Goal: Task Accomplishment & Management: Manage account settings

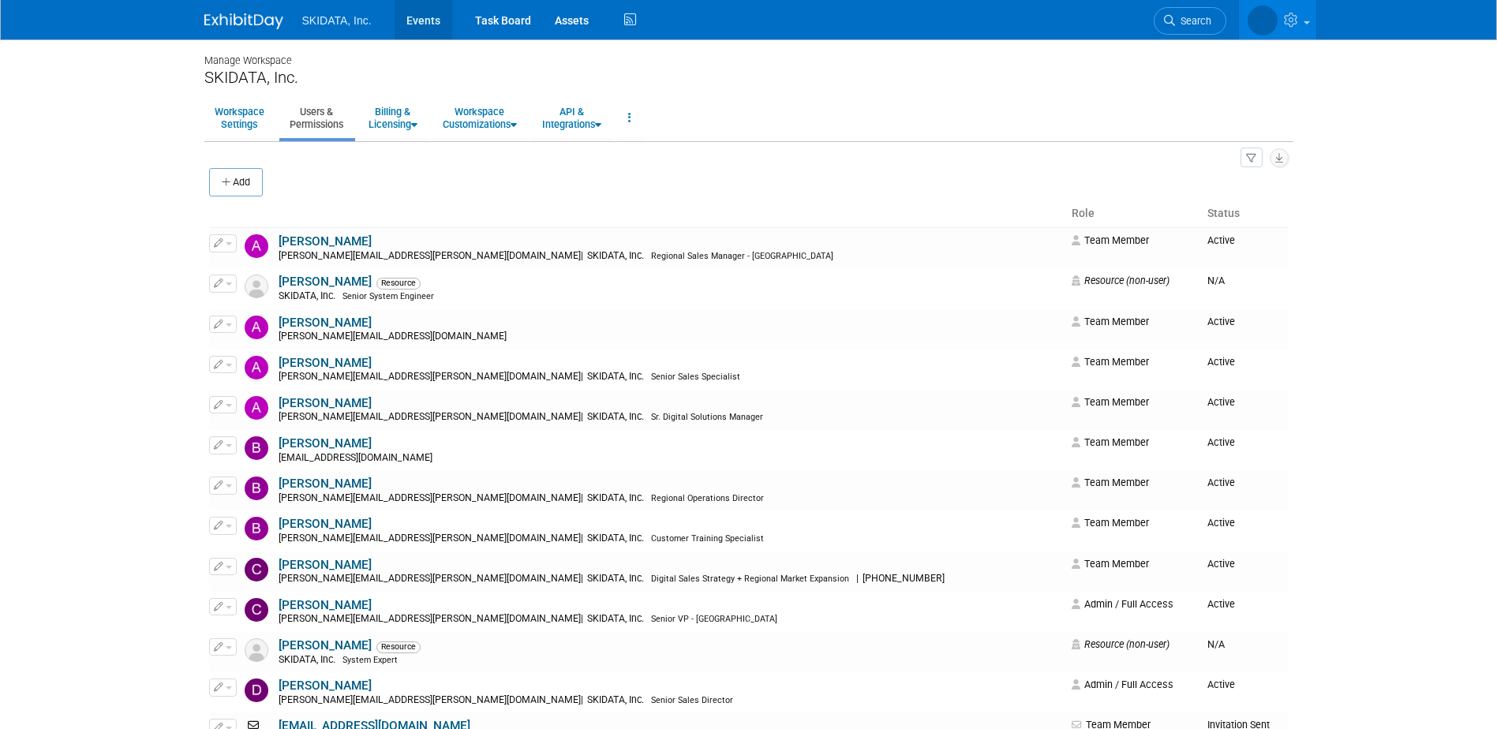
click at [414, 16] on link "Events" at bounding box center [424, 19] width 58 height 39
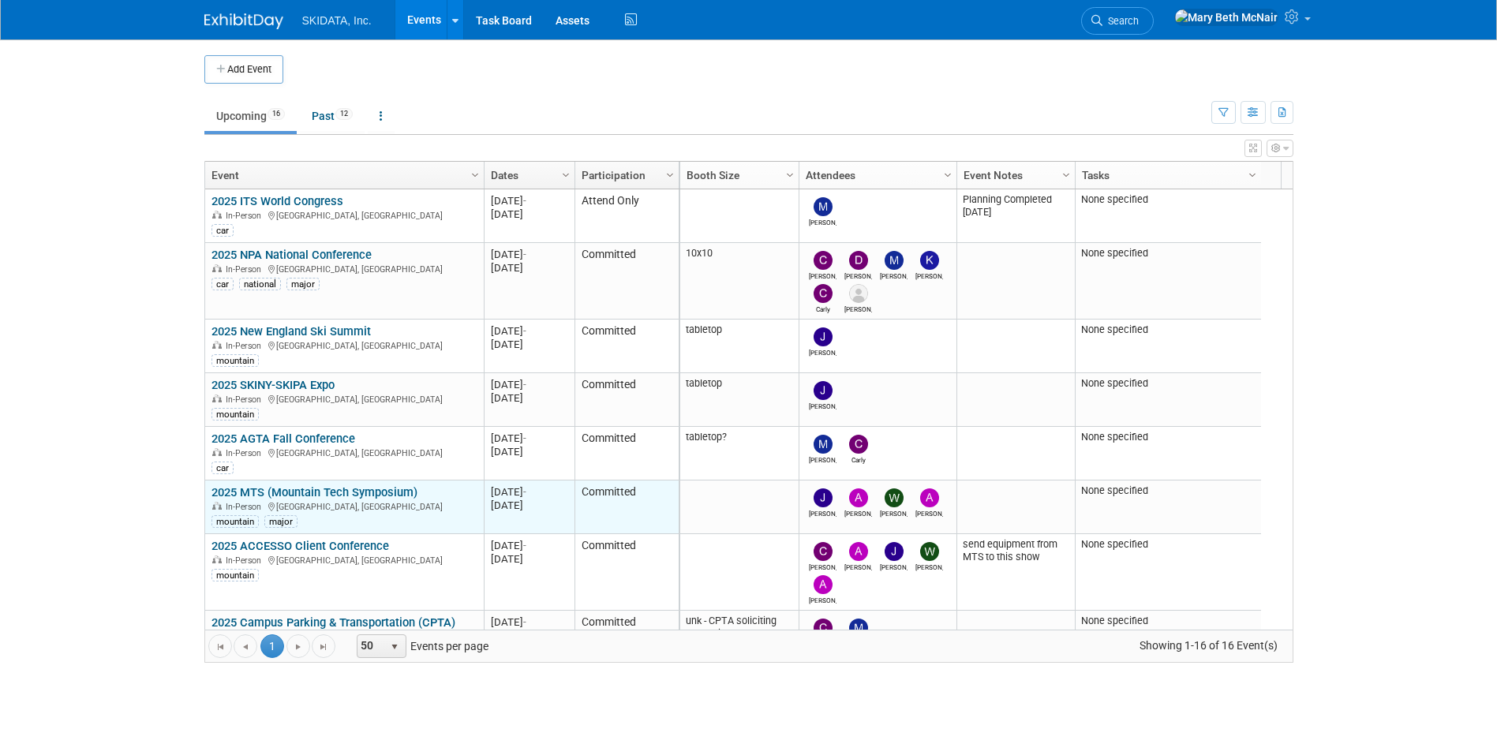
click at [282, 496] on link "2025 MTS (Mountain Tech Symposium)" at bounding box center [315, 492] width 206 height 14
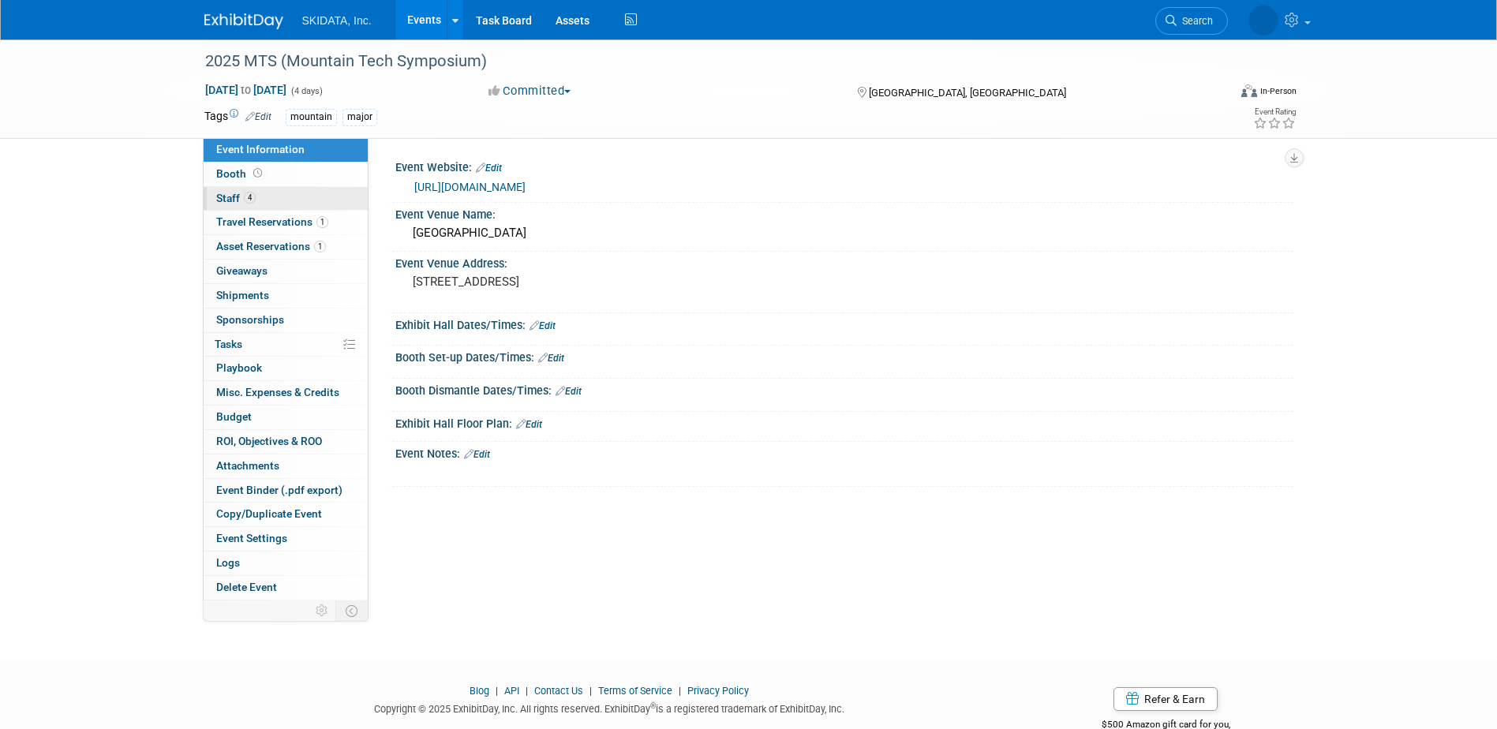
click at [228, 204] on span "Staff 4" at bounding box center [235, 198] width 39 height 13
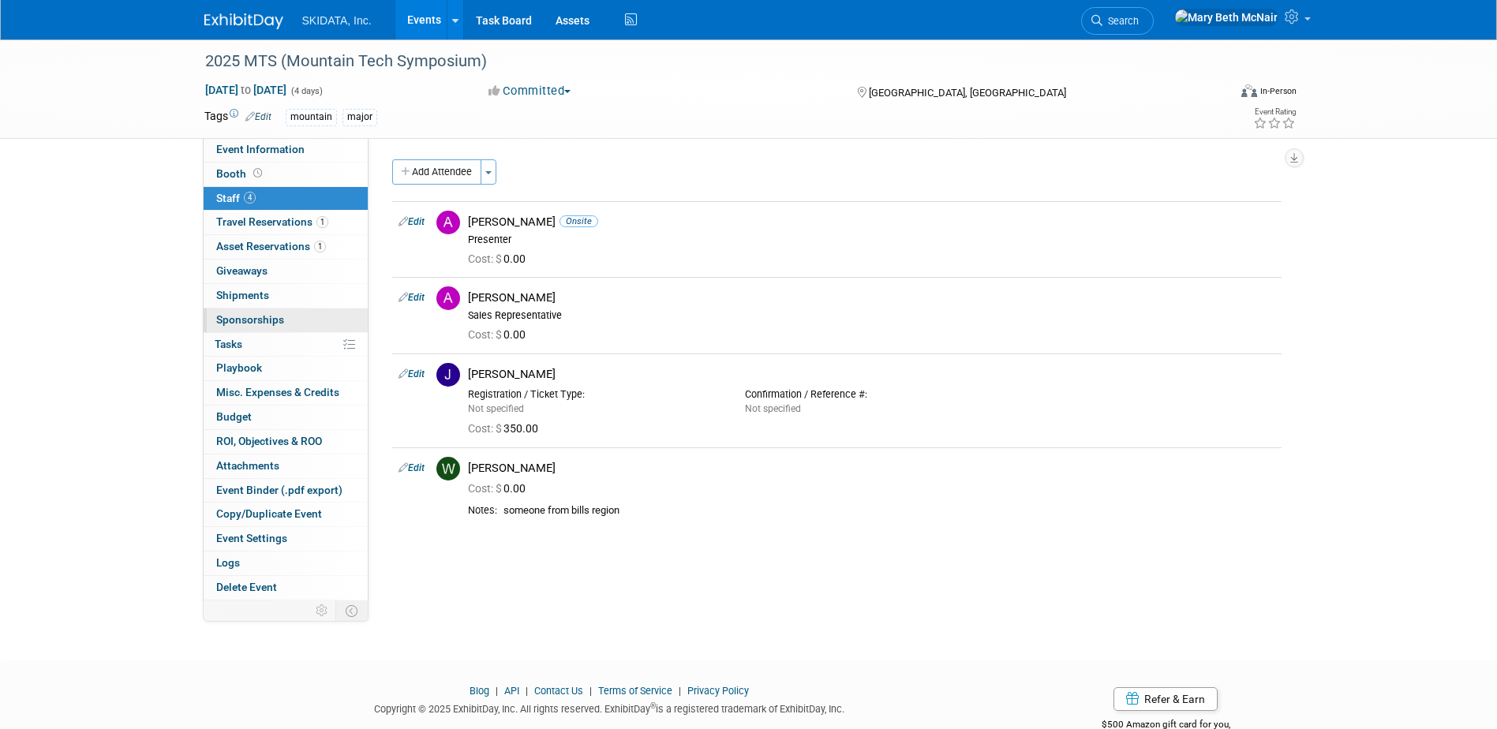
click at [235, 317] on span "Sponsorships 0" at bounding box center [250, 319] width 68 height 13
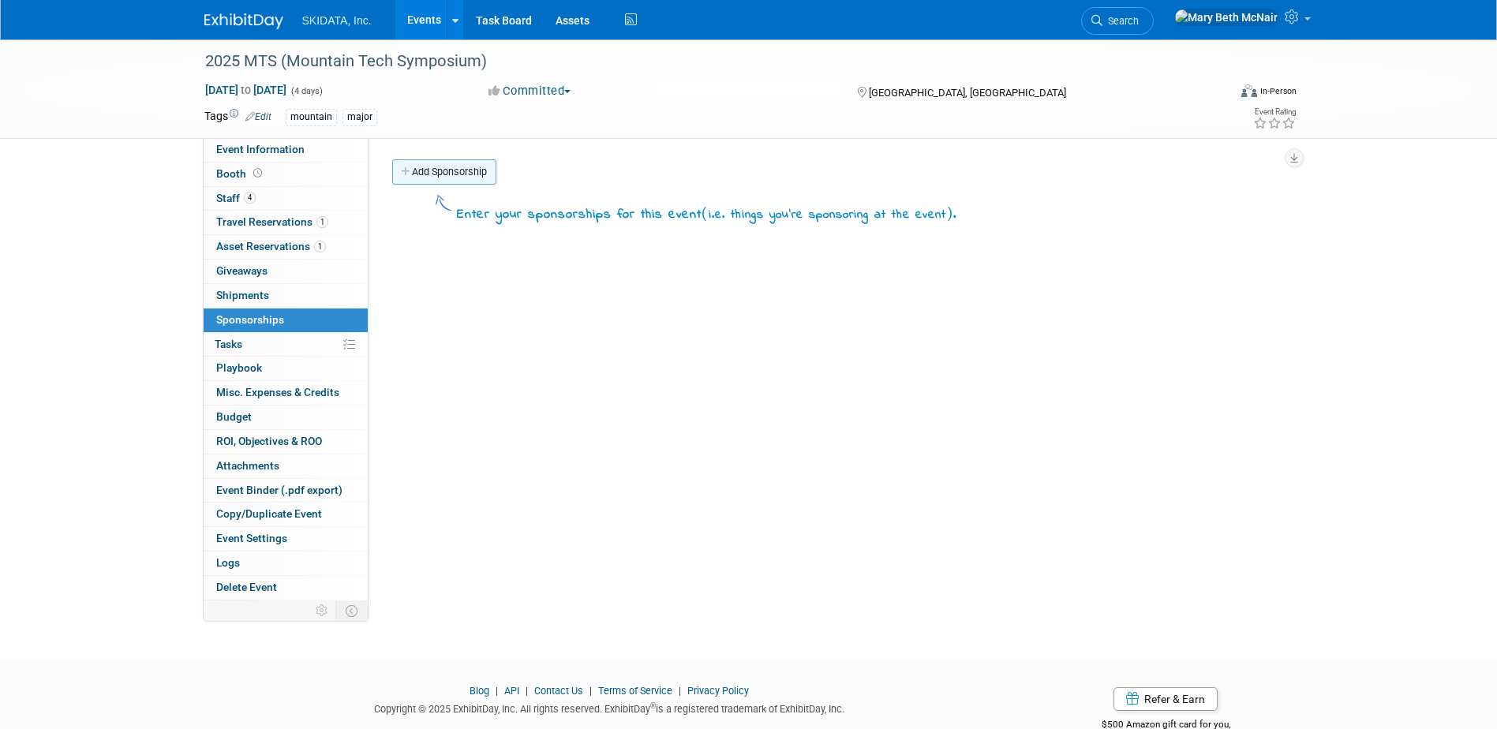
click at [463, 178] on link "Add Sponsorship" at bounding box center [444, 171] width 104 height 25
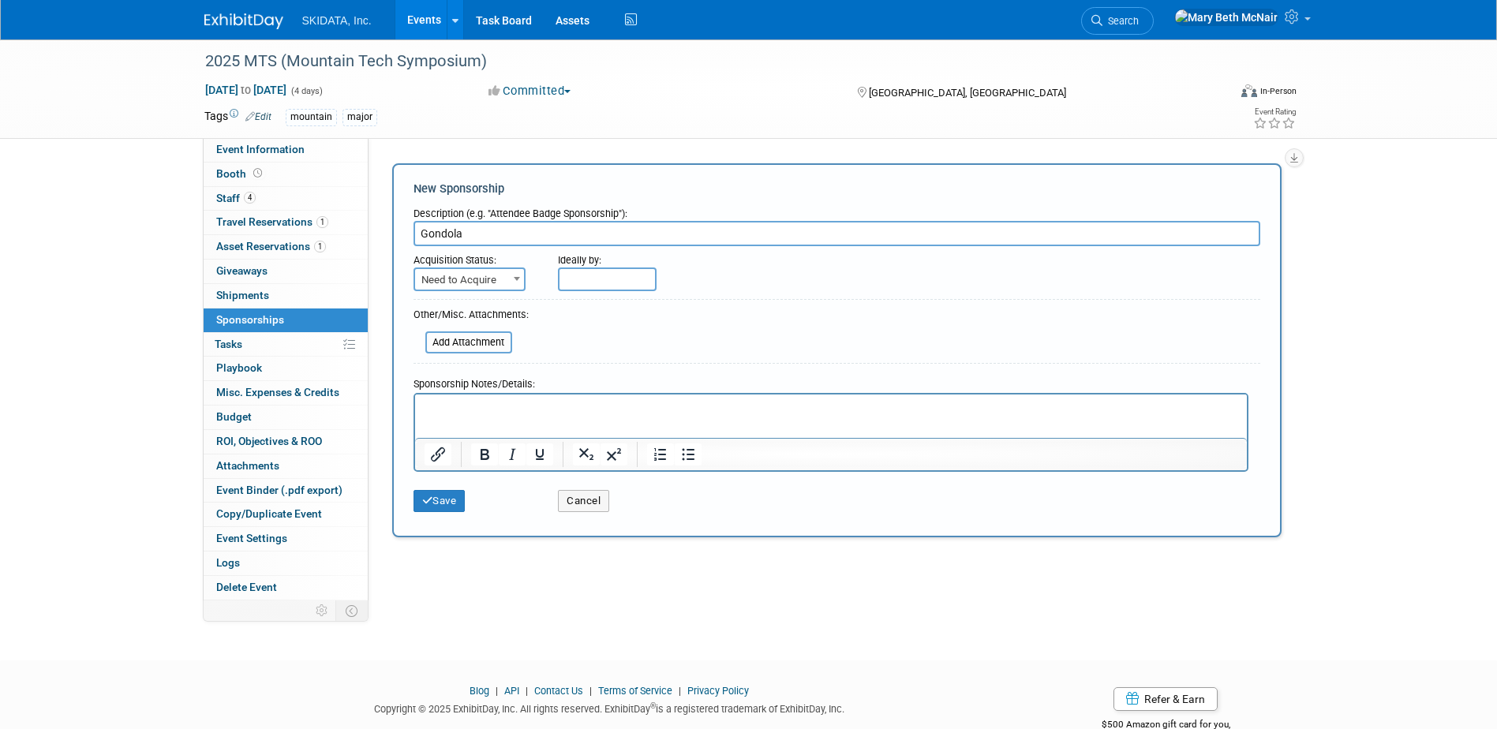
type input "Gondola"
click at [498, 273] on span "Need to Acquire" at bounding box center [469, 280] width 109 height 22
select select "2"
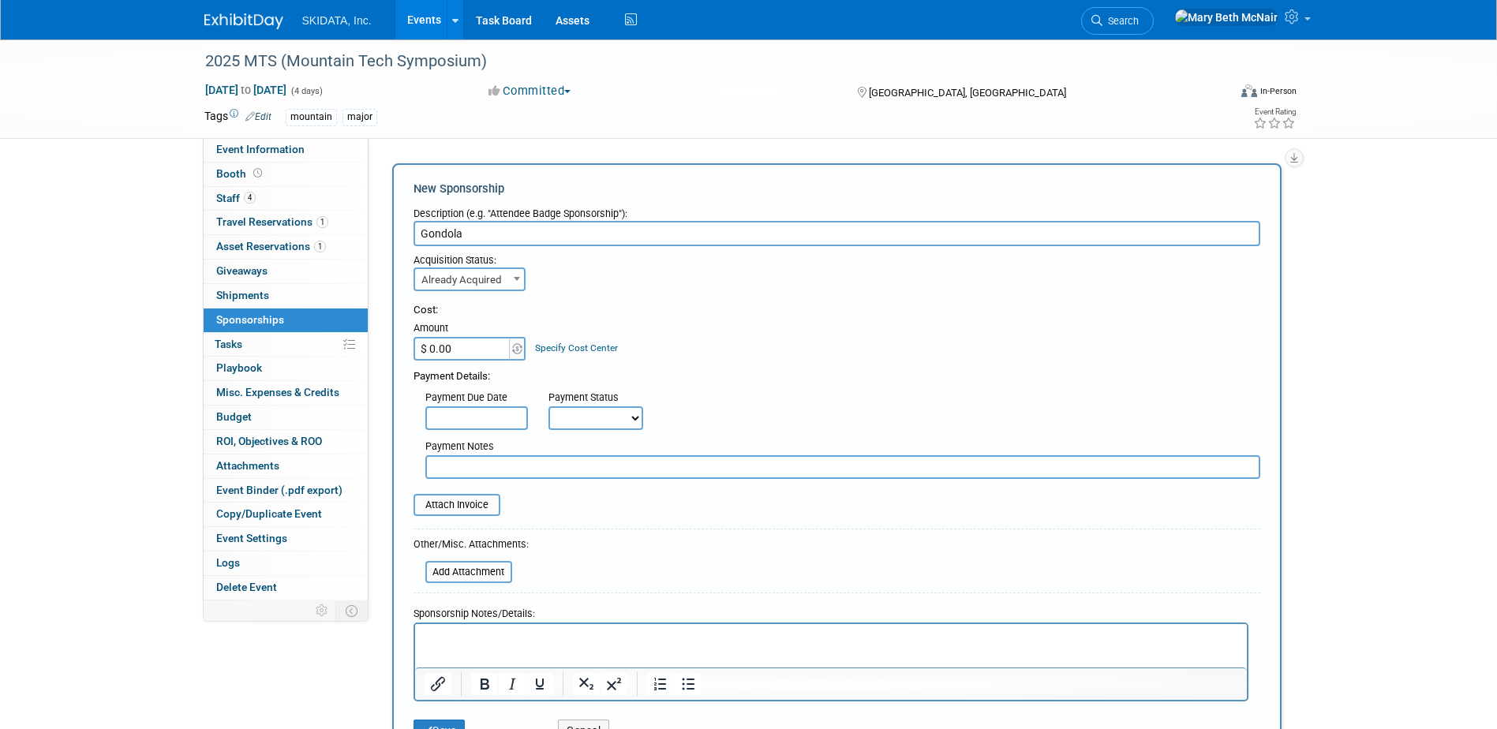
click at [487, 347] on input "$ 0.00" at bounding box center [463, 349] width 99 height 24
type input "$ 2,500.00"
click at [583, 421] on select "Not Paid Yet Partially Paid Paid in Full" at bounding box center [596, 418] width 95 height 24
select select "3"
click at [549, 406] on select "Not Paid Yet Partially Paid Paid in Full" at bounding box center [596, 418] width 95 height 24
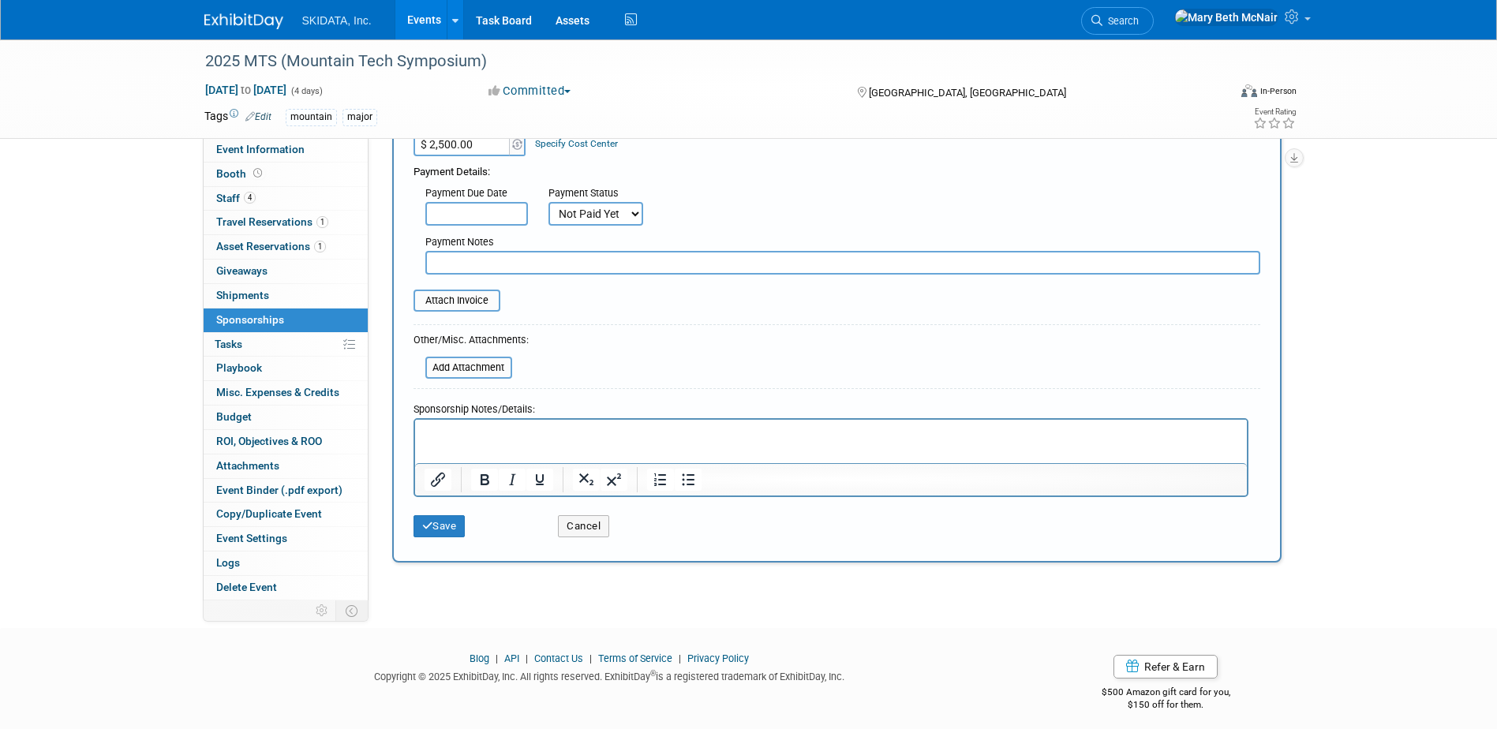
scroll to position [215, 0]
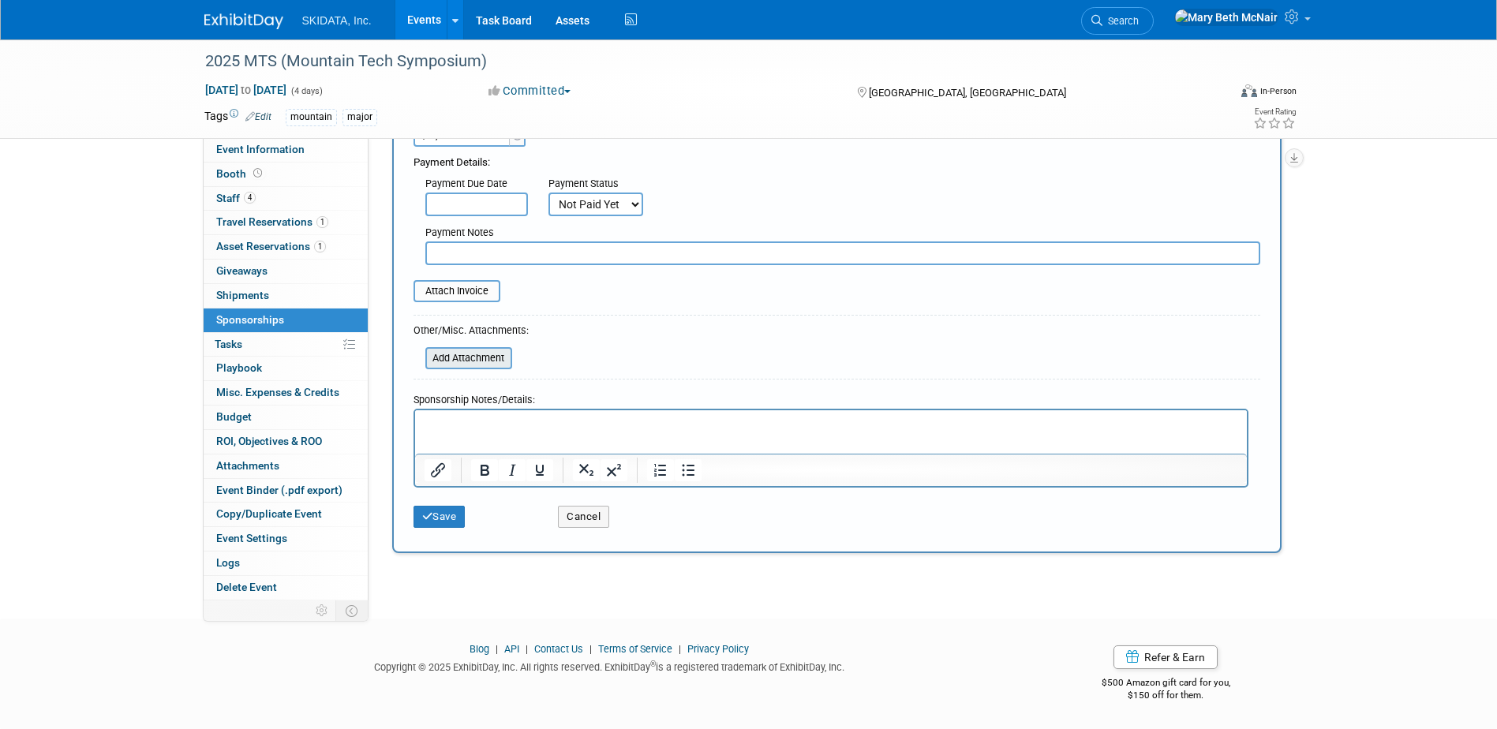
click at [451, 352] on input "file" at bounding box center [417, 358] width 188 height 19
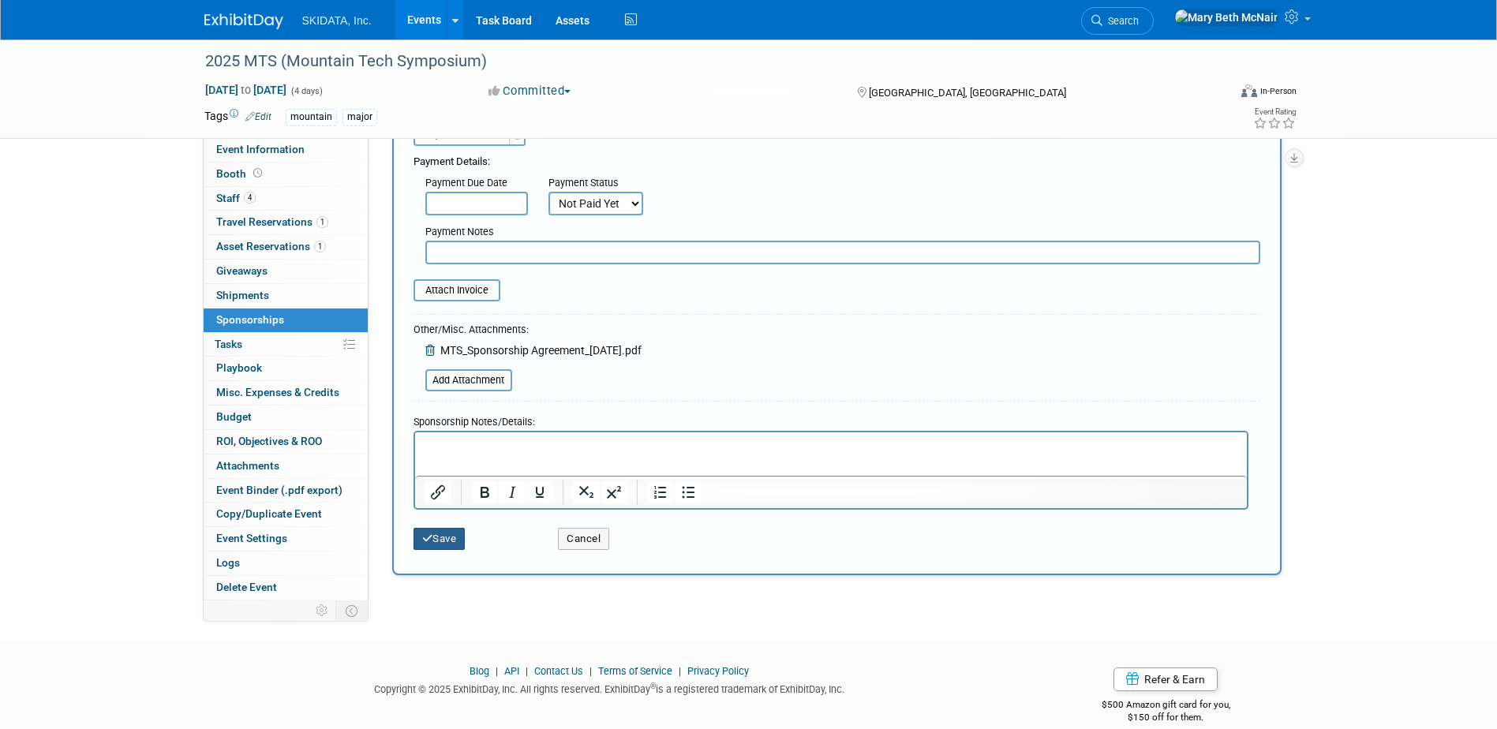
click at [454, 542] on button "Save" at bounding box center [440, 539] width 52 height 22
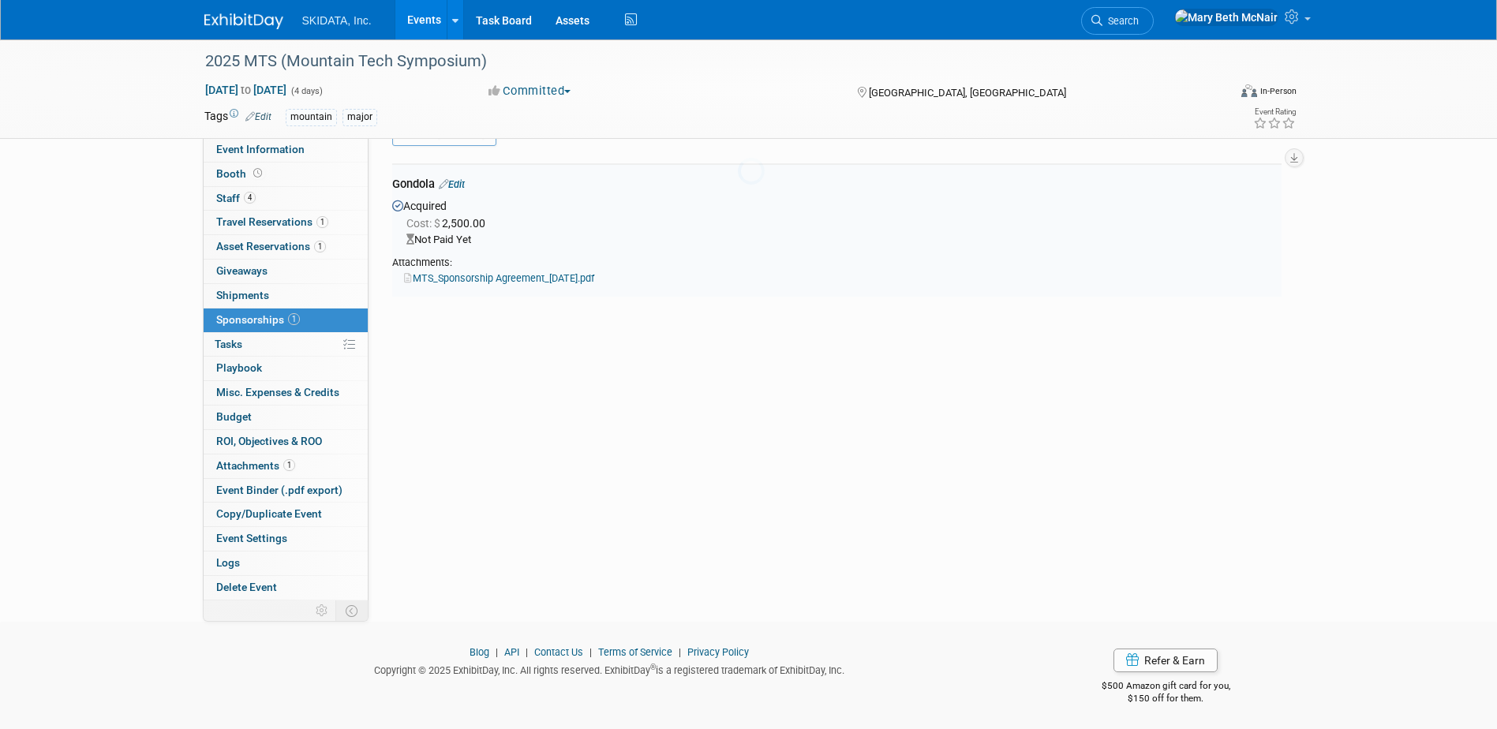
scroll to position [33, 0]
click at [233, 202] on span "Staff 4" at bounding box center [235, 198] width 39 height 13
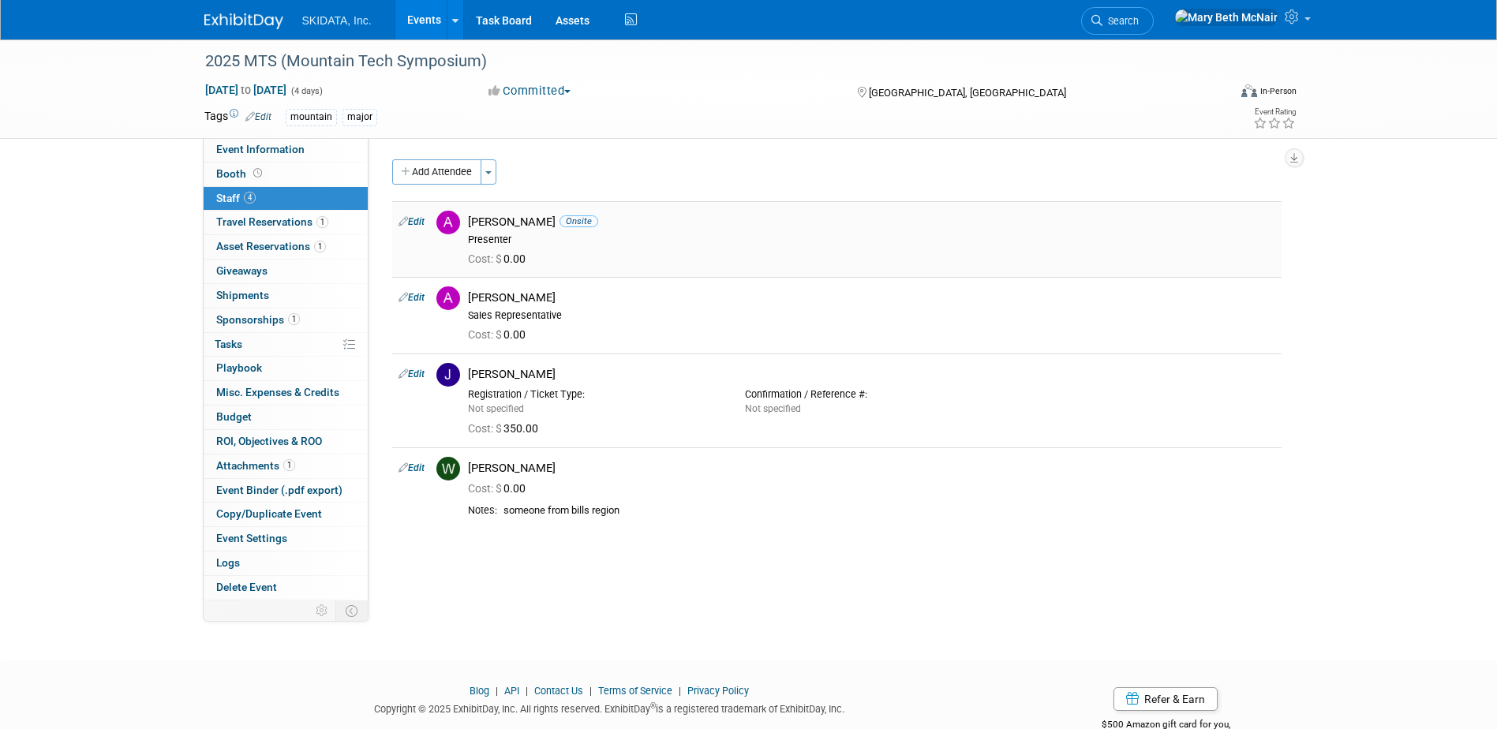
click at [401, 225] on icon at bounding box center [403, 221] width 9 height 17
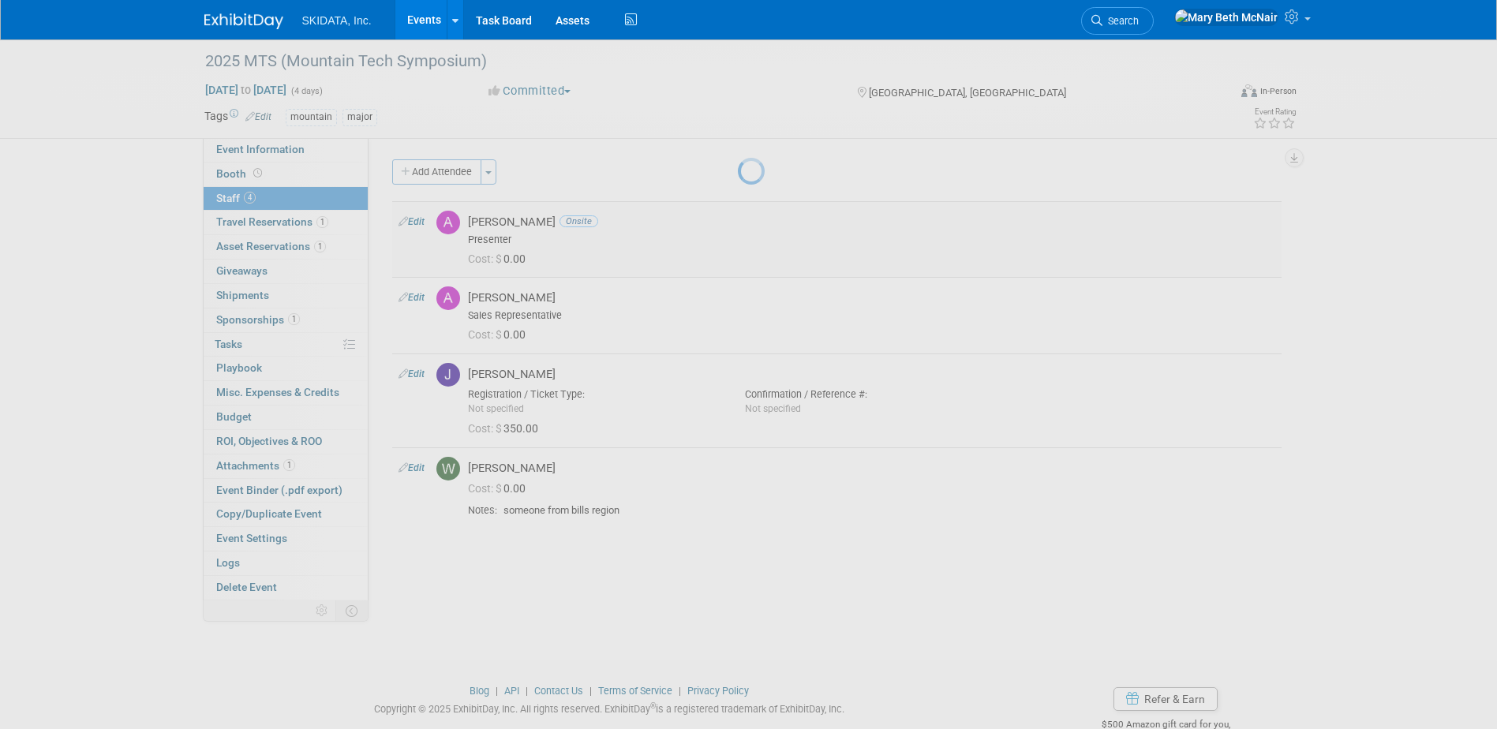
select select "9d4e44be-2578-4597-83be-272368d9cf97"
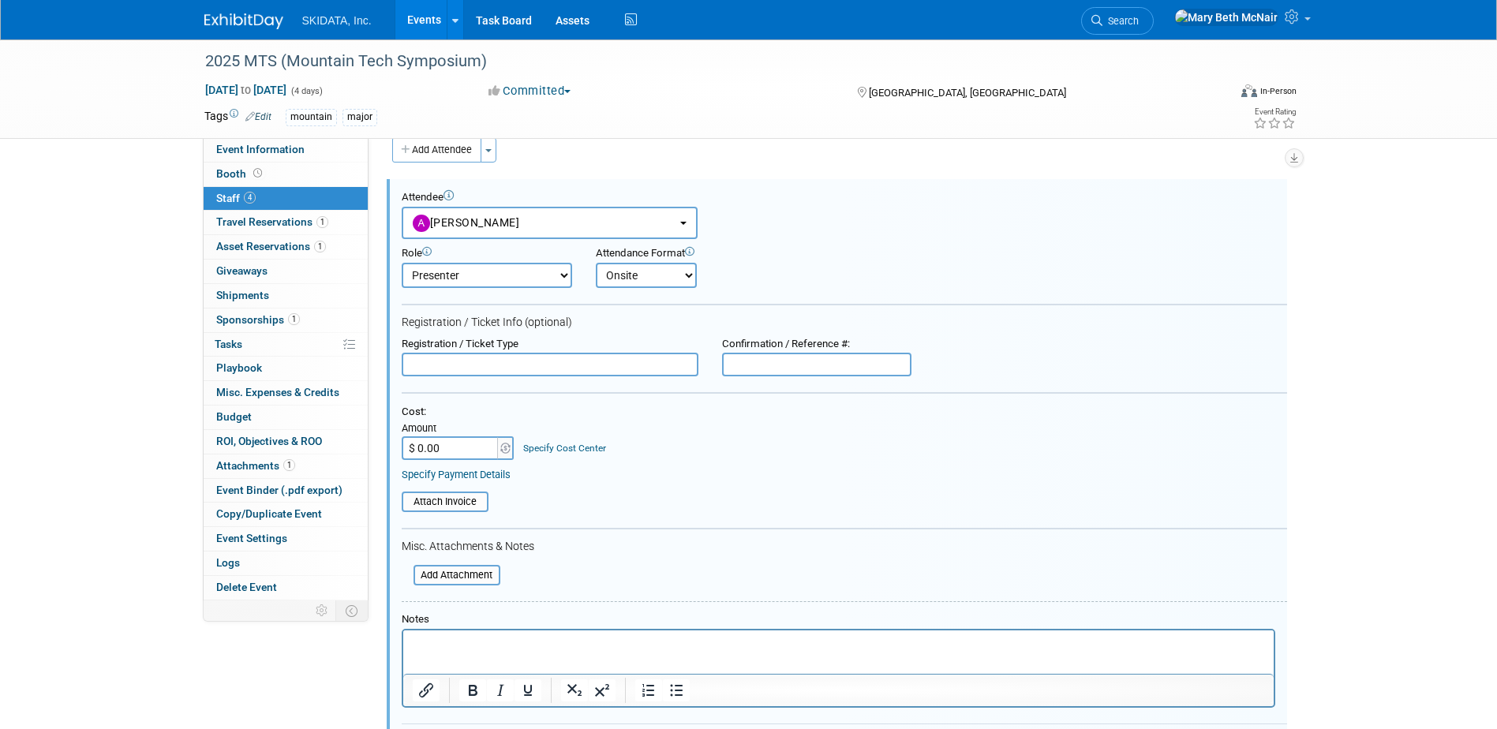
click at [466, 455] on input "$ 0.00" at bounding box center [451, 448] width 99 height 24
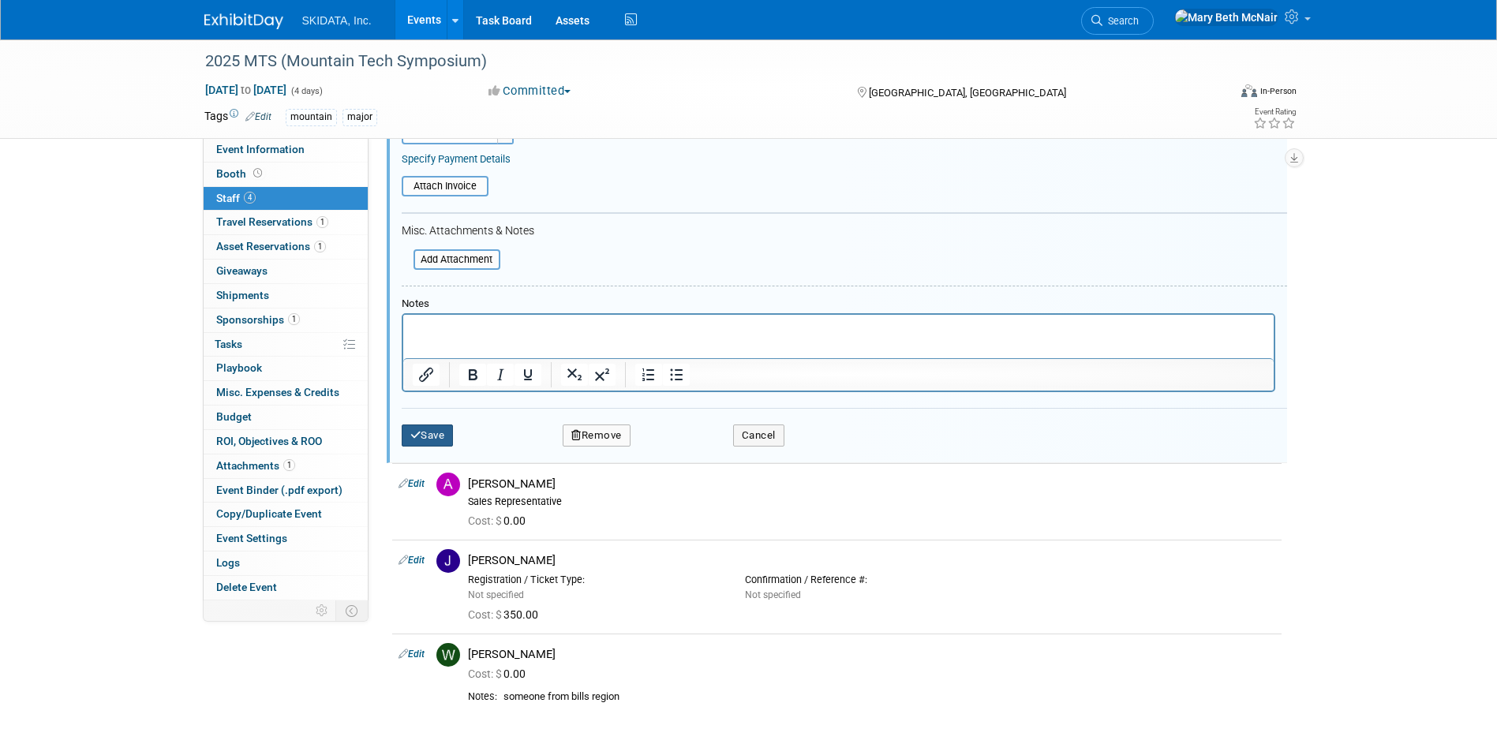
type input "$ 350.00"
click at [449, 433] on button "Save" at bounding box center [428, 436] width 52 height 22
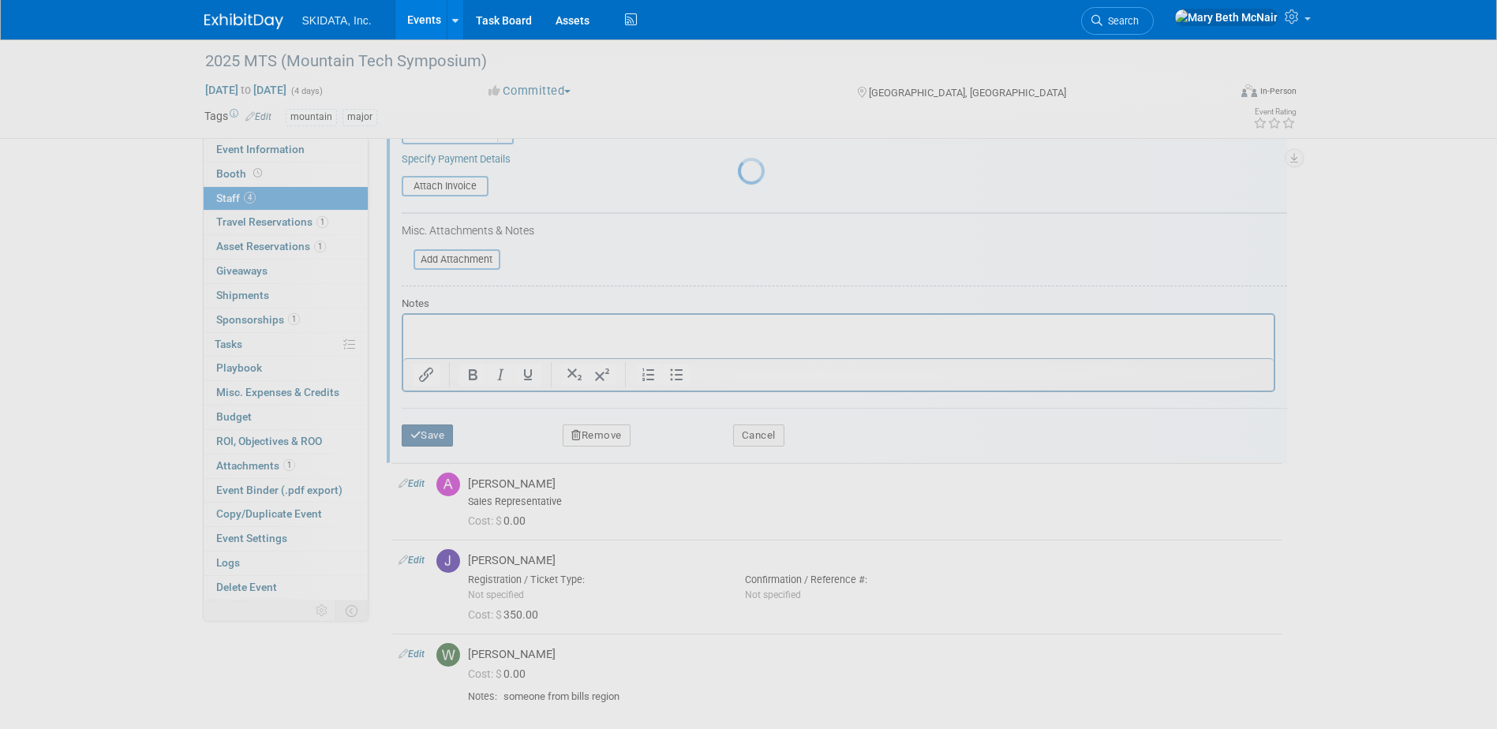
scroll to position [42, 0]
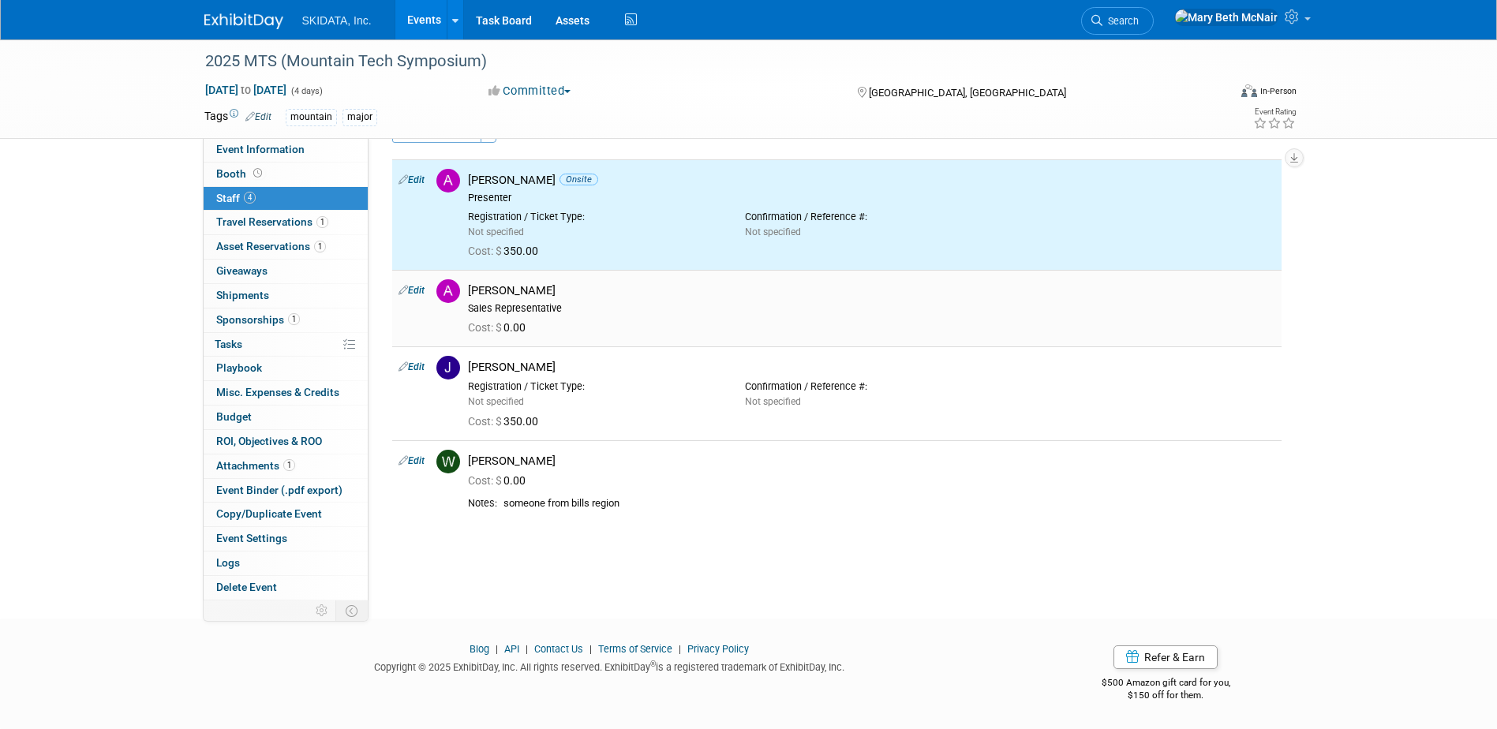
click at [549, 297] on div "Andy Shenberger" at bounding box center [871, 290] width 807 height 15
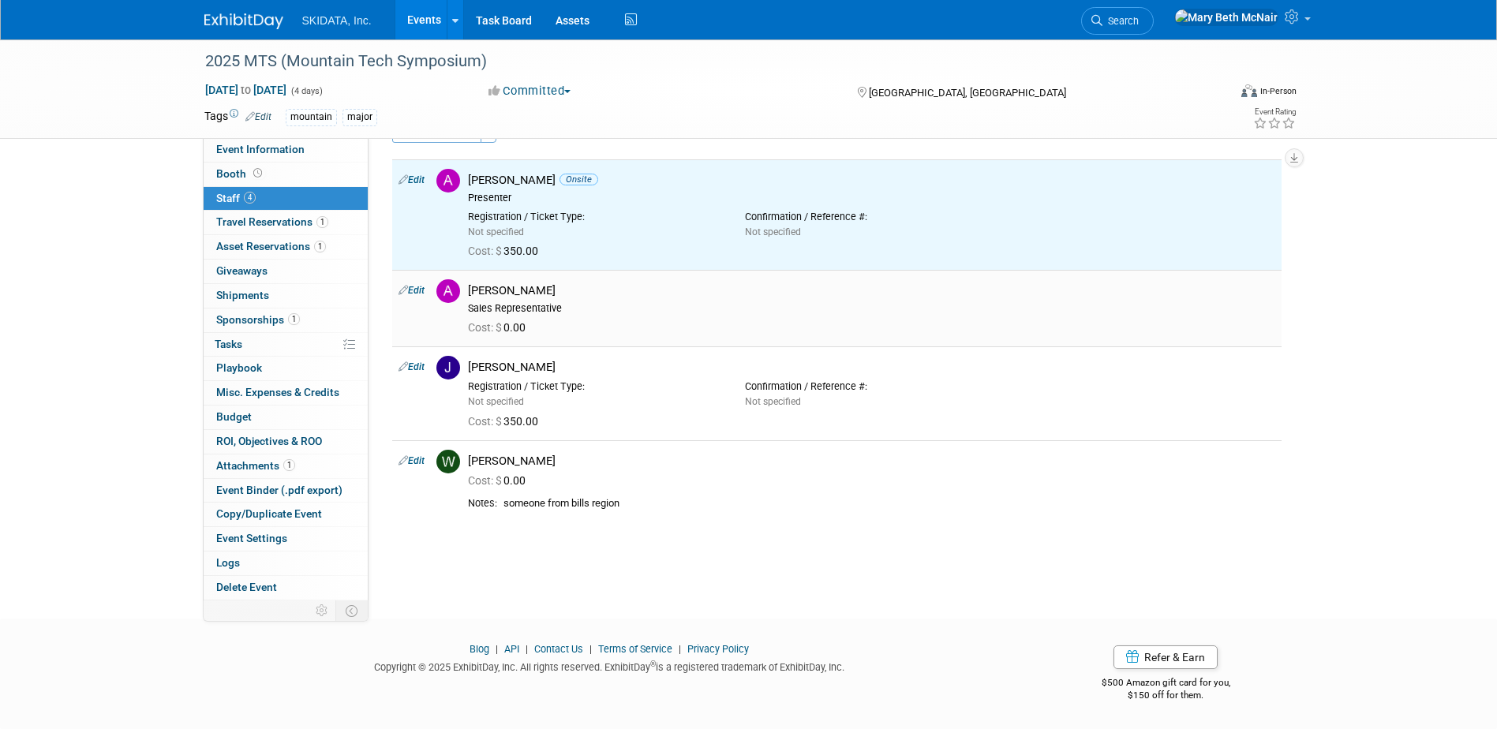
click at [418, 293] on link "Edit" at bounding box center [412, 290] width 26 height 11
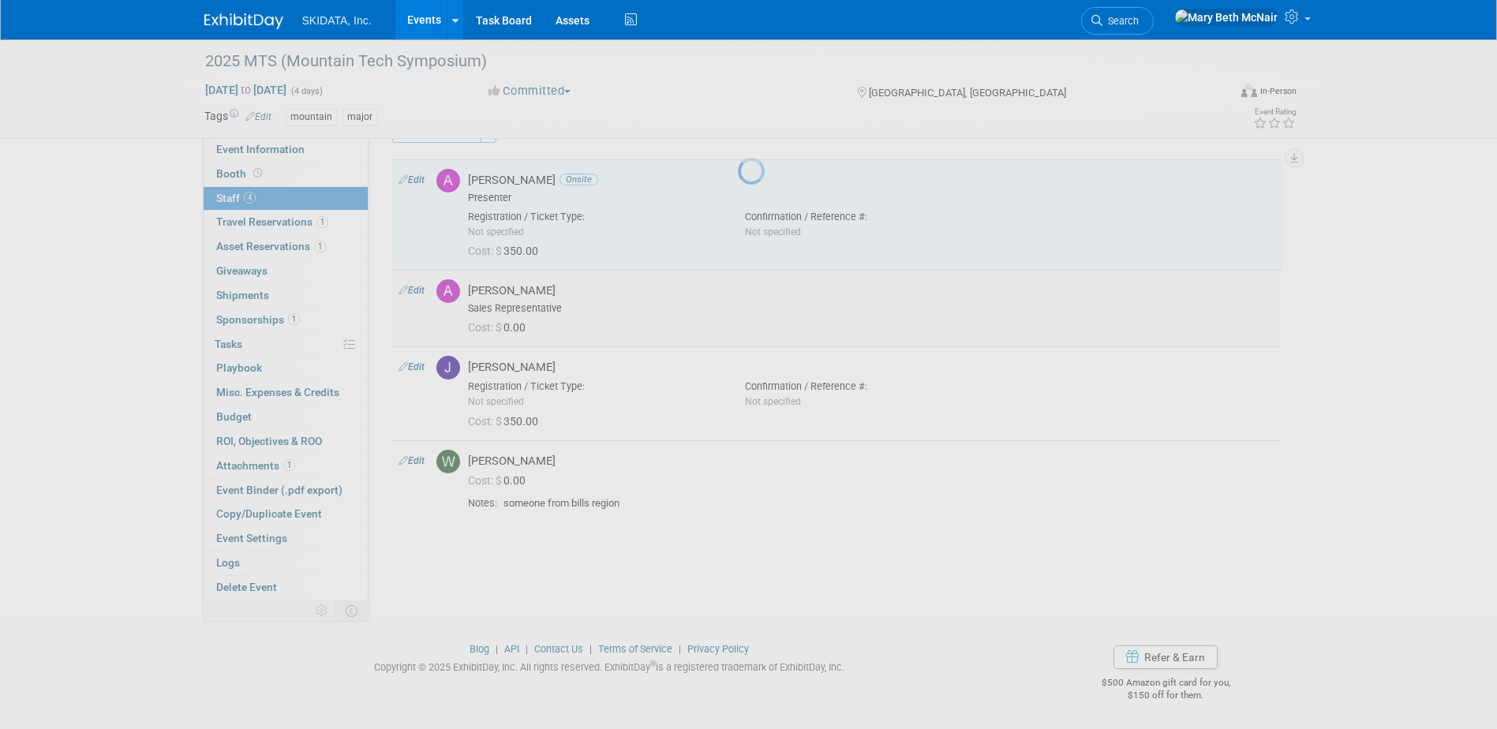
select select "e2ce23c3-c989-4f80-aa2d-c203cc810774"
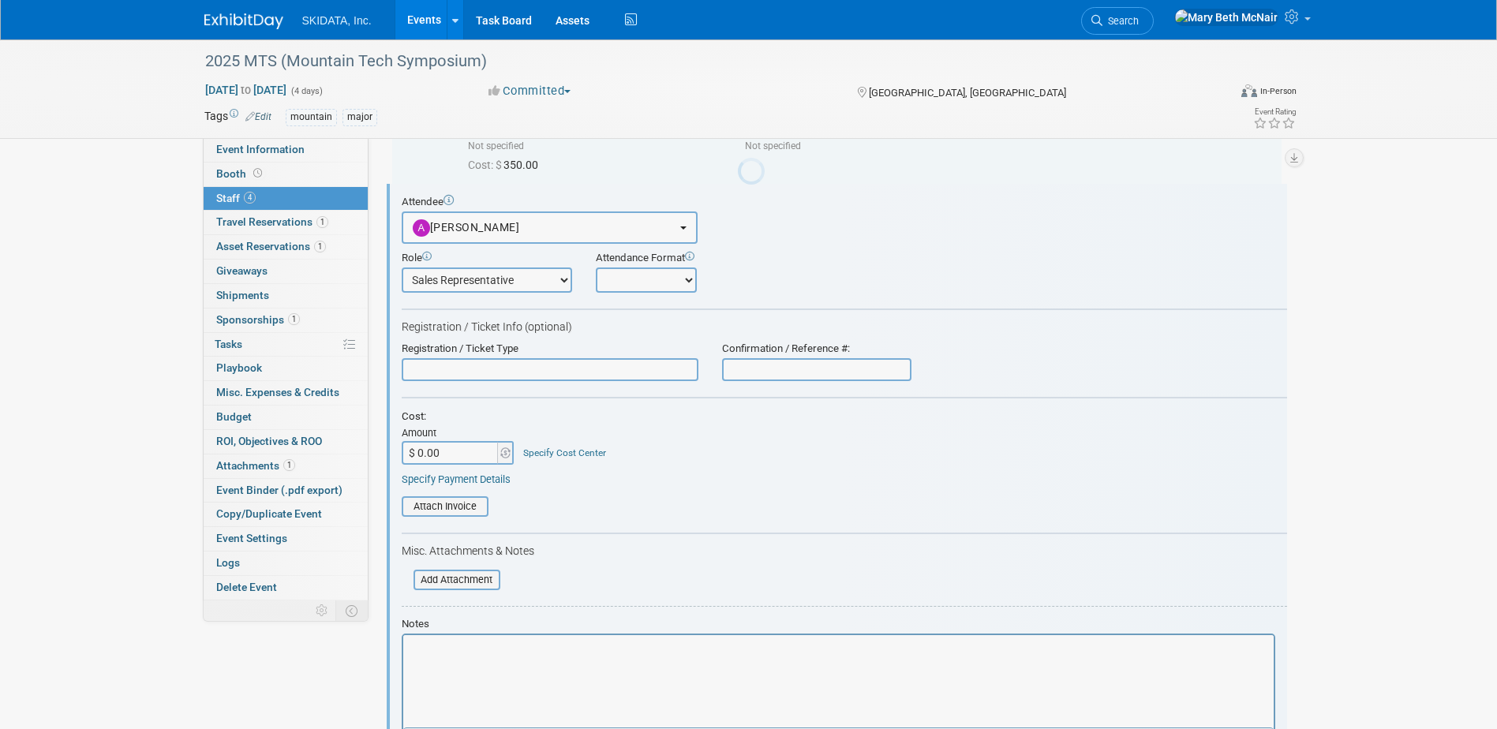
scroll to position [0, 0]
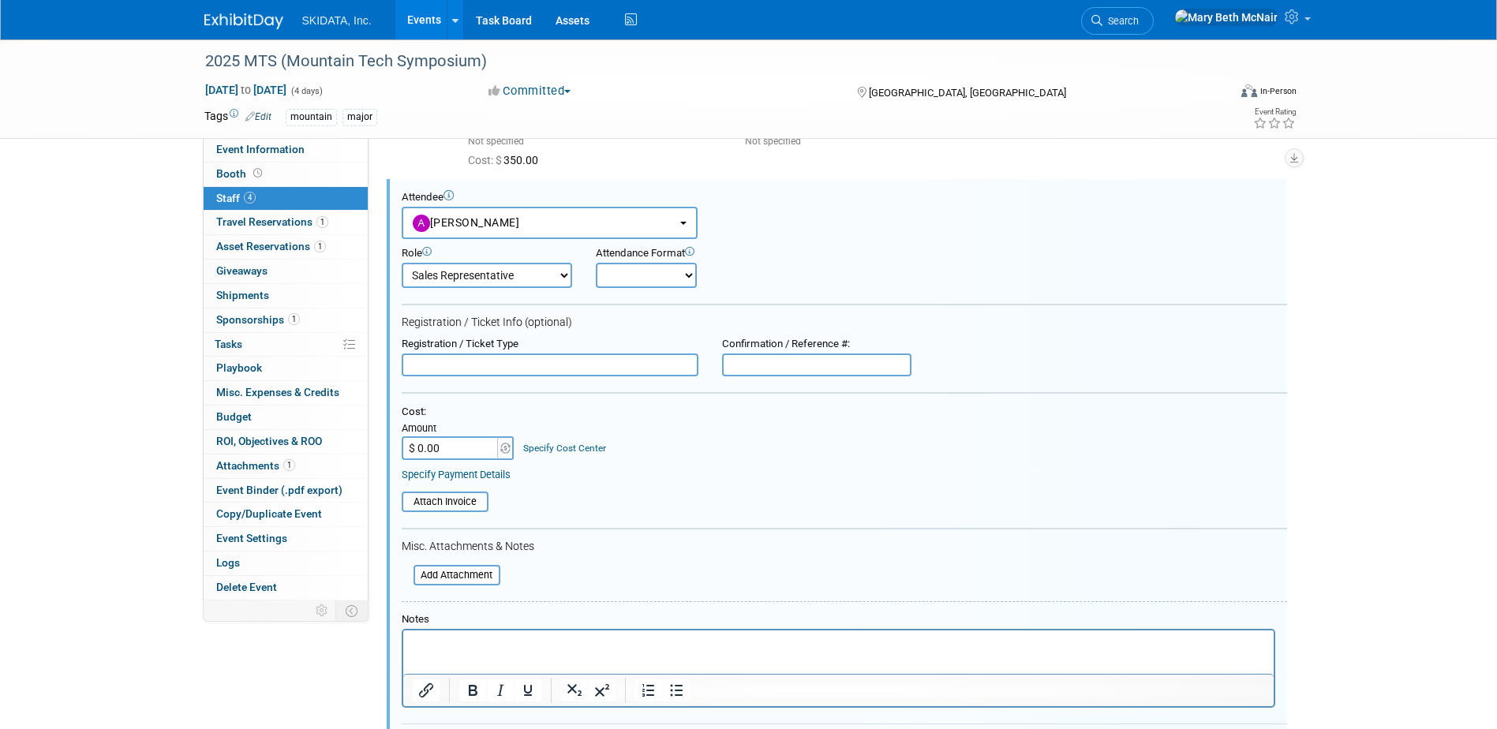
click at [440, 449] on input "$ 0.00" at bounding box center [451, 448] width 99 height 24
type input "$ 350.00"
